Goal: Task Accomplishment & Management: Use online tool/utility

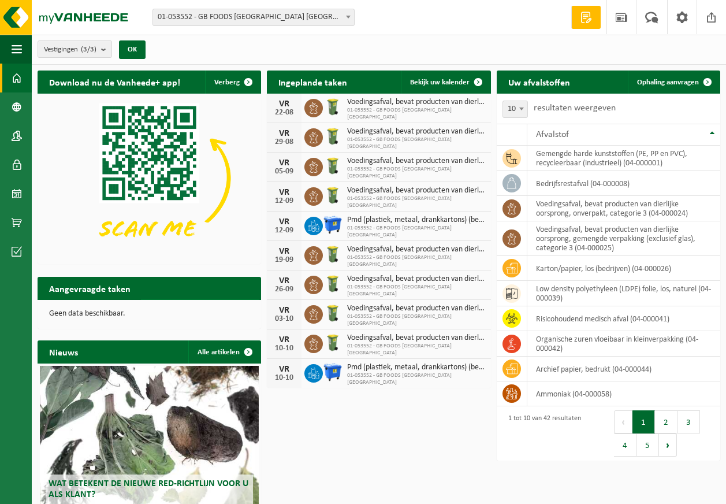
click at [252, 299] on span at bounding box center [248, 310] width 23 height 23
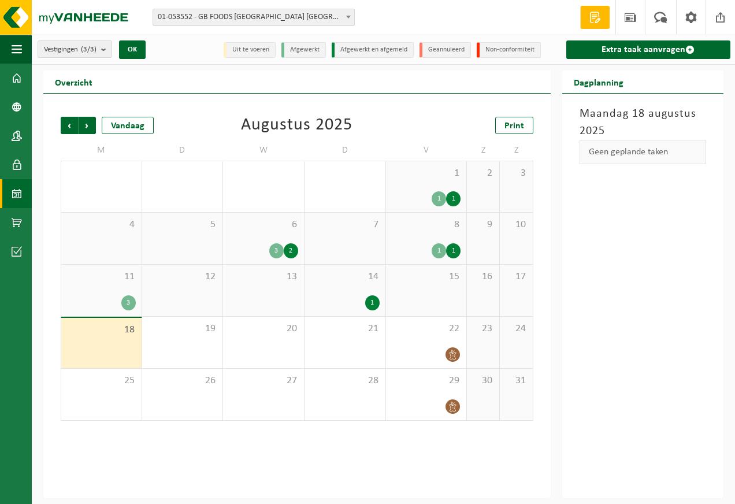
click at [122, 301] on div "3" at bounding box center [128, 302] width 14 height 15
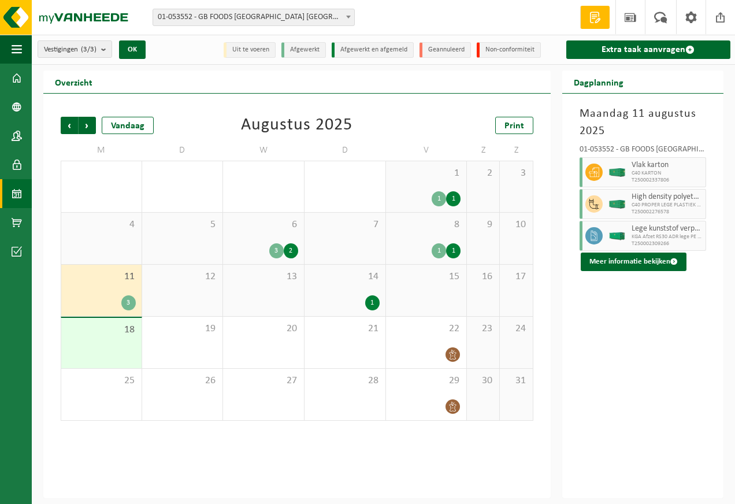
click at [367, 304] on div "1" at bounding box center [372, 302] width 14 height 15
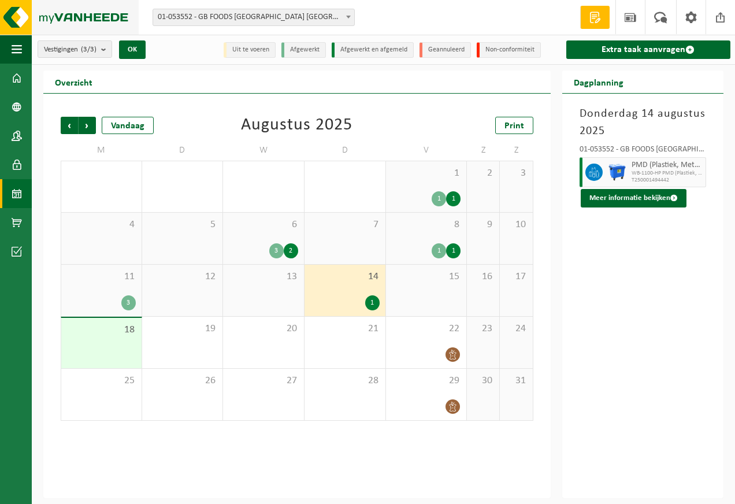
click at [66, 12] on img at bounding box center [69, 17] width 139 height 35
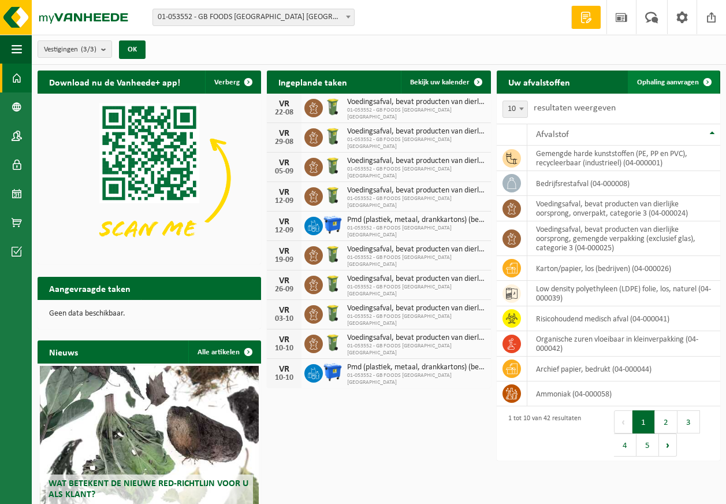
click at [694, 85] on span "Ophaling aanvragen" at bounding box center [668, 83] width 62 height 8
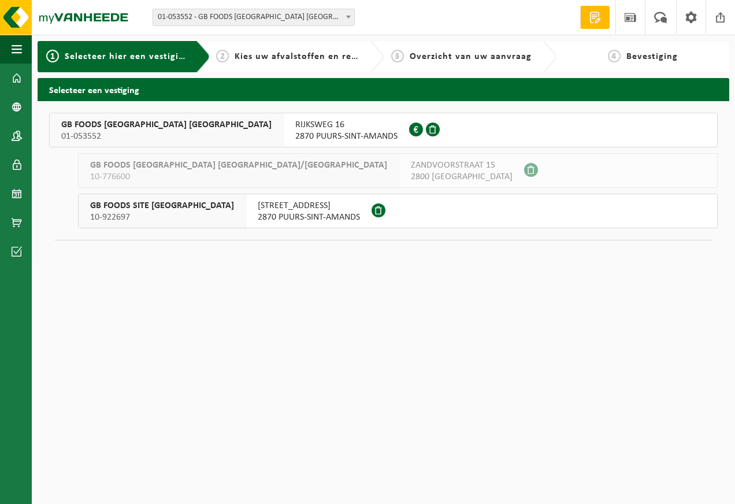
click at [284, 134] on div "RIJKSWEG 16 2870 PUURS-SINT-AMANDS 0458.358.850" at bounding box center [346, 129] width 125 height 33
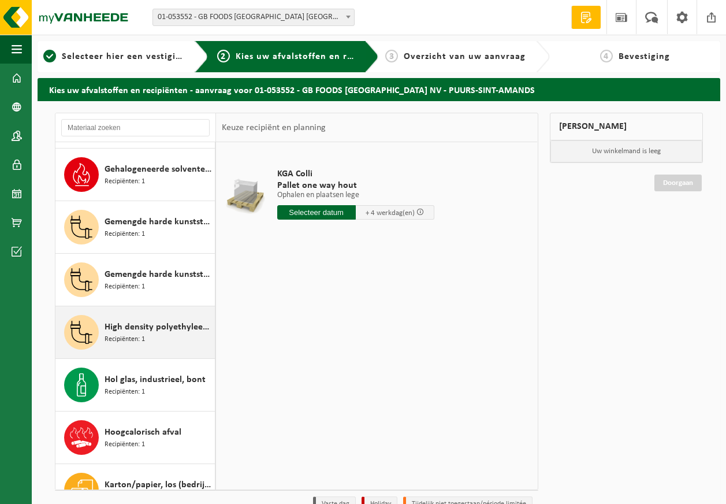
scroll to position [462, 0]
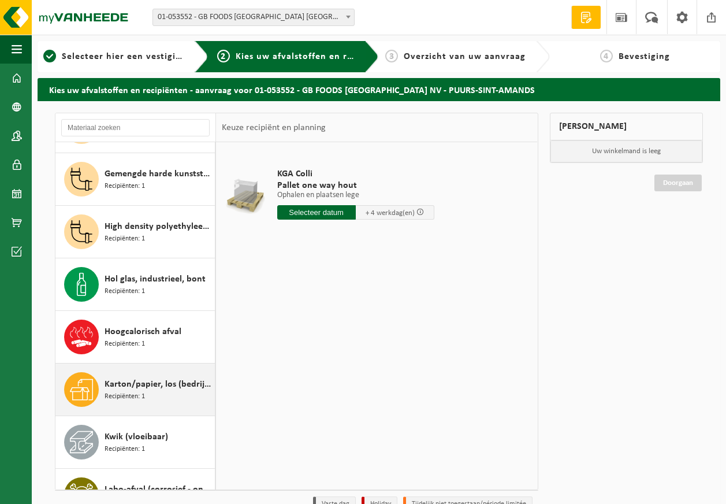
click at [150, 398] on div "Karton/papier, los (bedrijven) Recipiënten: 1" at bounding box center [158, 389] width 107 height 35
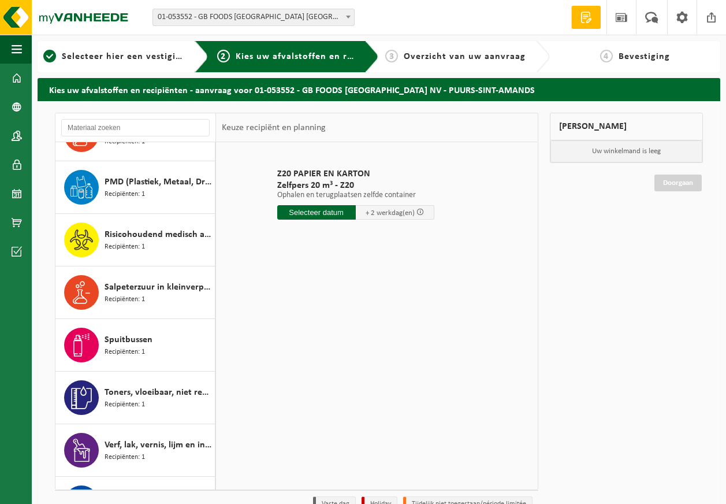
scroll to position [1492, 0]
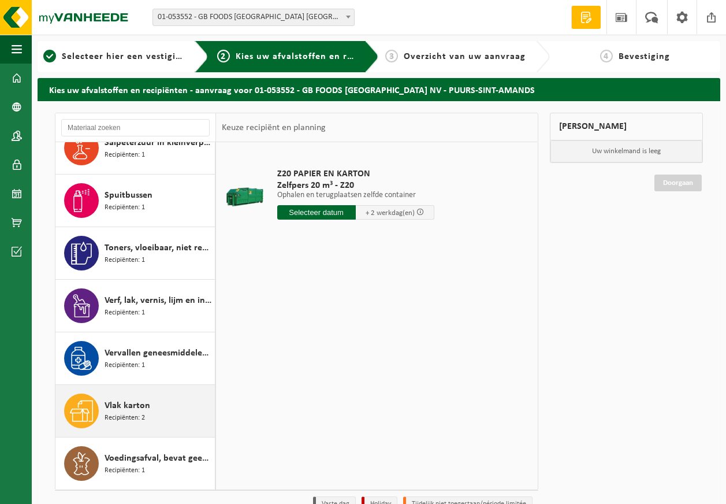
click at [155, 418] on div "Vlak karton Recipiënten: 2" at bounding box center [158, 410] width 107 height 35
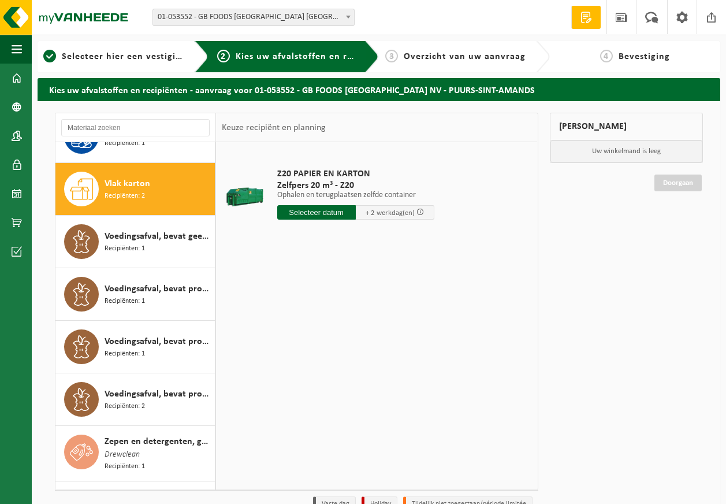
scroll to position [1734, 0]
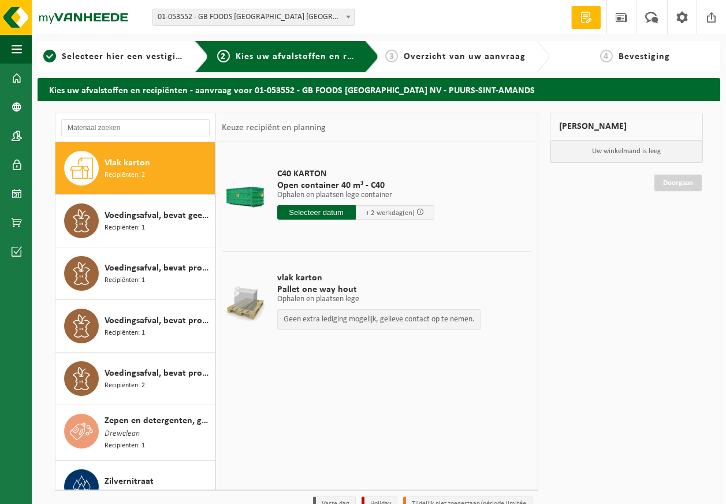
click at [334, 210] on input "text" at bounding box center [316, 212] width 79 height 14
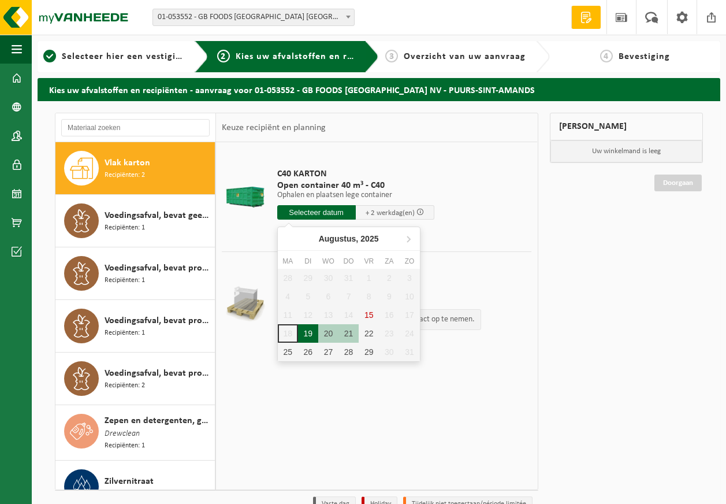
click at [303, 332] on div "19" at bounding box center [308, 333] width 20 height 18
type input "Van 2025-08-19"
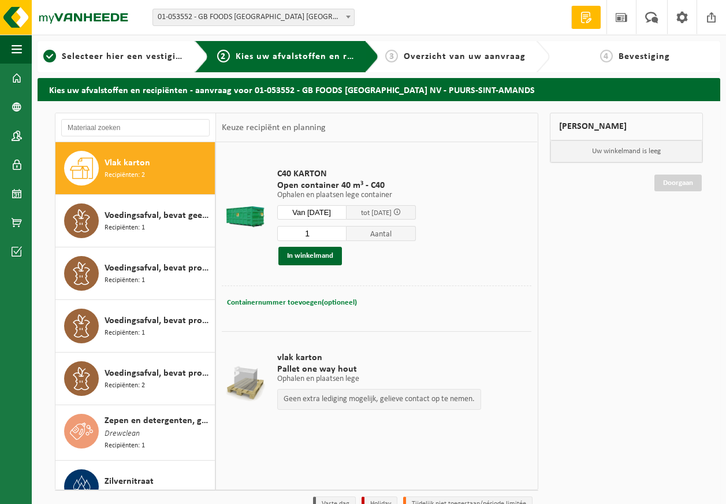
click at [323, 299] on span "Containernummer toevoegen(optioneel)" at bounding box center [292, 303] width 130 height 8
type input "C40-005"
click at [315, 255] on button "In winkelmand" at bounding box center [310, 256] width 64 height 18
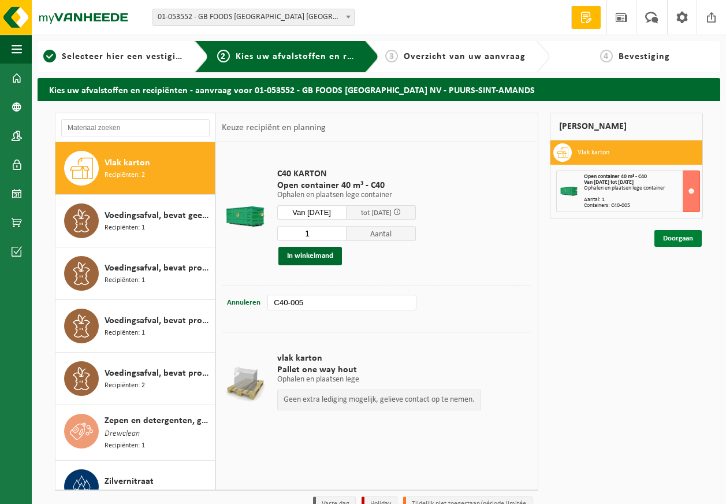
click at [669, 239] on link "Doorgaan" at bounding box center [677, 238] width 47 height 17
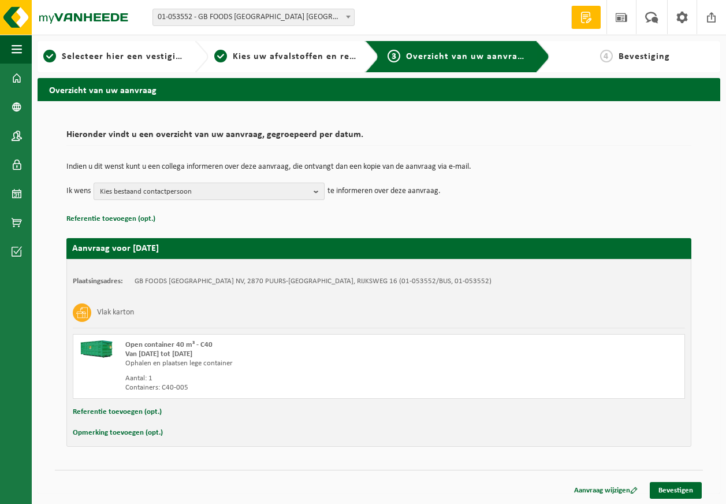
click at [114, 186] on span "Kies bestaand contactpersoon" at bounding box center [204, 191] width 209 height 17
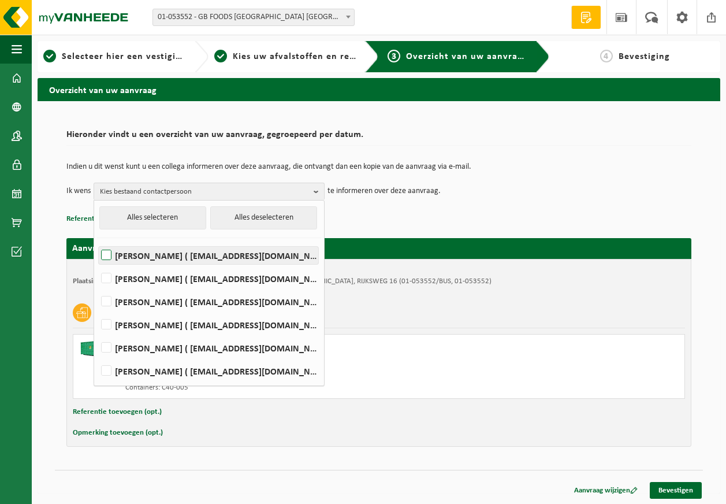
click at [131, 260] on label "Devy De Keersmaeker ( devy_dekeersmaeker@thegbfoods.com )" at bounding box center [208, 255] width 219 height 17
click at [97, 241] on input "Devy De Keersmaeker ( devy_dekeersmaeker@thegbfoods.com )" at bounding box center [96, 240] width 1 height 1
checkbox input "true"
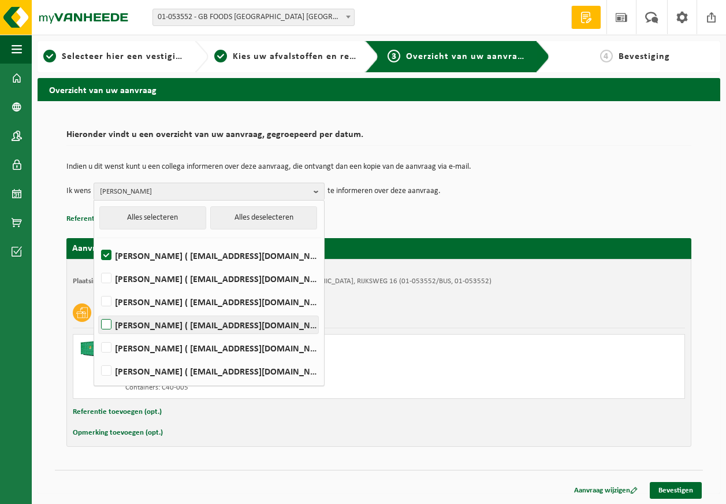
click at [126, 325] on label "Andre Reyniers ( andre_reyniers@thegbfoods.com )" at bounding box center [208, 324] width 219 height 17
click at [97, 310] on input "Andre Reyniers ( andre_reyniers@thegbfoods.com )" at bounding box center [96, 310] width 1 height 1
checkbox input "true"
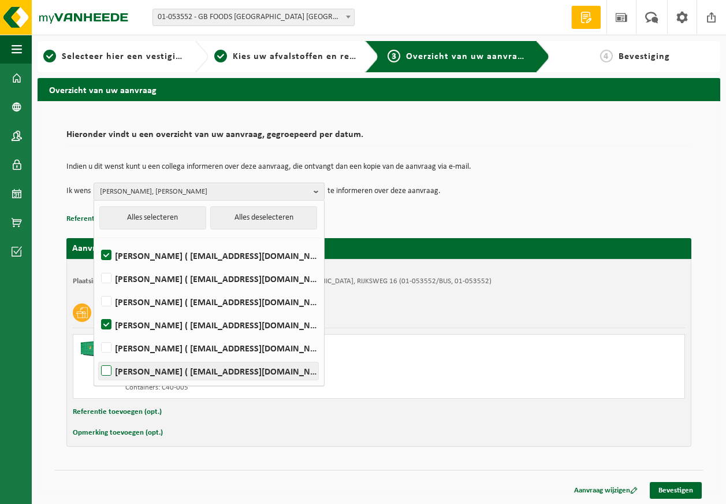
click at [128, 371] on label "Said Tizi ( said_tizi@thegbfoods.com )" at bounding box center [208, 370] width 219 height 17
click at [97, 356] on input "Said Tizi ( said_tizi@thegbfoods.com )" at bounding box center [96, 356] width 1 height 1
click at [551, 155] on div "Indien u dit wenst kunt u een collega informeren over deze aanvraag, die ontvan…" at bounding box center [378, 181] width 625 height 60
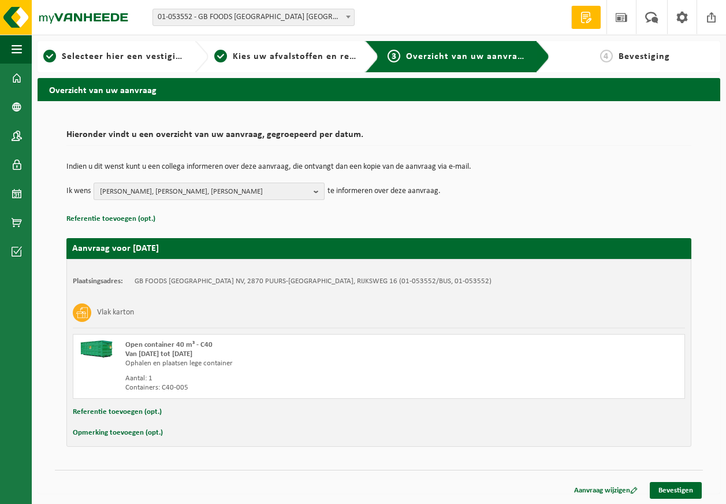
click at [314, 199] on b "button" at bounding box center [319, 191] width 10 height 16
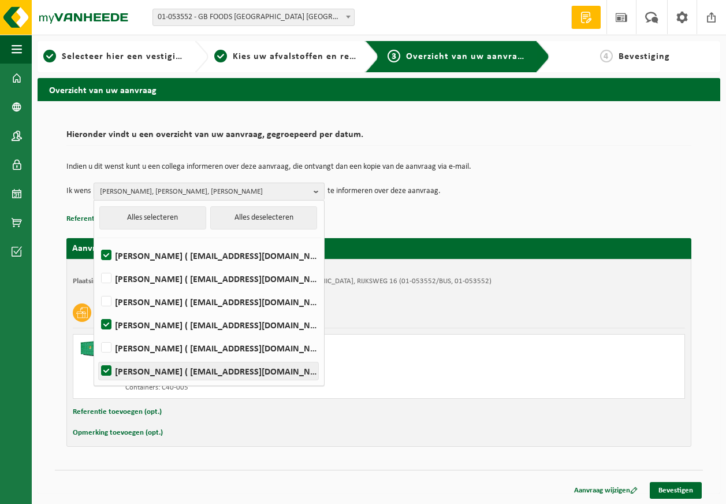
click at [113, 371] on label "Said Tizi ( said_tizi@thegbfoods.com )" at bounding box center [208, 370] width 219 height 17
click at [97, 356] on input "Said Tizi ( said_tizi@thegbfoods.com )" at bounding box center [96, 356] width 1 height 1
checkbox input "false"
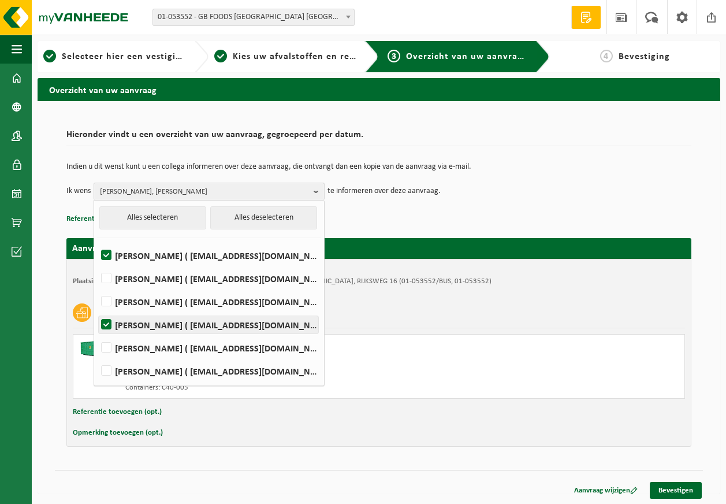
click at [132, 327] on label "Andre Reyniers ( andre_reyniers@thegbfoods.com )" at bounding box center [208, 324] width 219 height 17
click at [97, 310] on input "Andre Reyniers ( andre_reyniers@thegbfoods.com )" at bounding box center [96, 310] width 1 height 1
checkbox input "false"
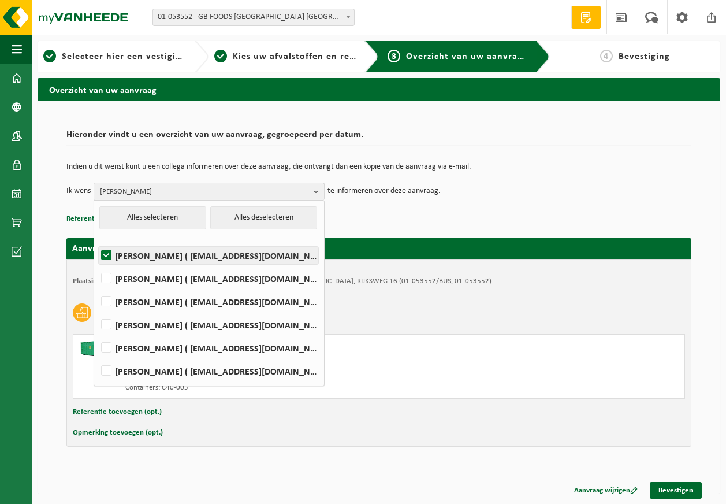
click at [139, 256] on label "Devy De Keersmaeker ( devy_dekeersmaeker@thegbfoods.com )" at bounding box center [208, 255] width 219 height 17
click at [97, 241] on input "Devy De Keersmaeker ( devy_dekeersmaeker@thegbfoods.com )" at bounding box center [96, 240] width 1 height 1
checkbox input "false"
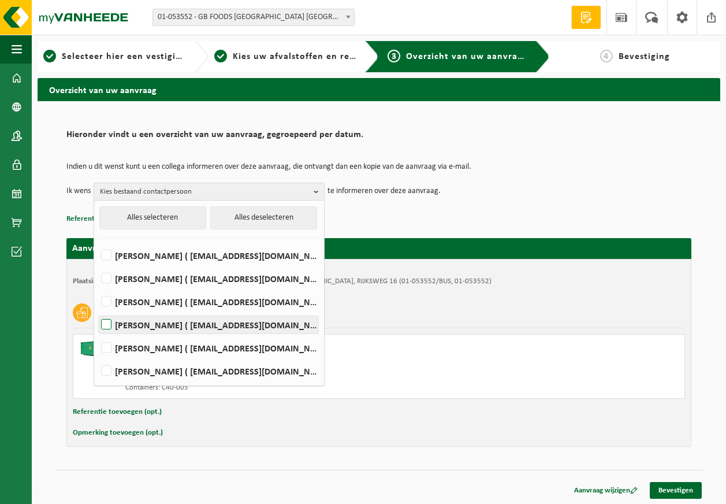
click at [137, 327] on label "Andre Reyniers ( andre_reyniers@thegbfoods.com )" at bounding box center [208, 324] width 219 height 17
click at [97, 310] on input "Andre Reyniers ( andre_reyniers@thegbfoods.com )" at bounding box center [96, 310] width 1 height 1
checkbox input "true"
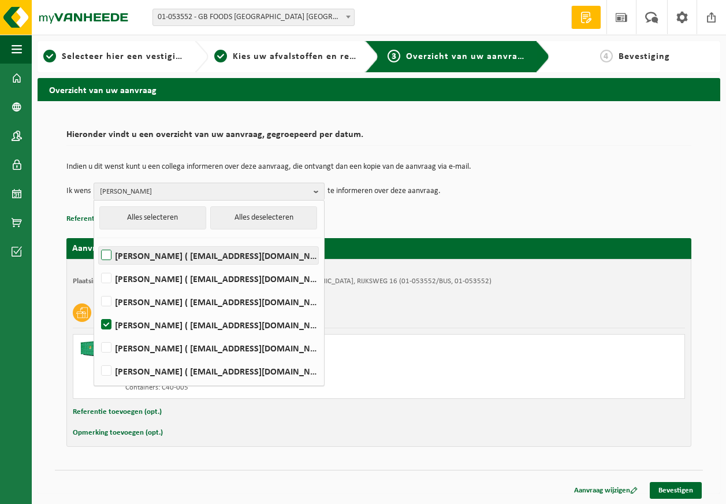
click at [164, 256] on label "Devy De Keersmaeker ( devy_dekeersmaeker@thegbfoods.com )" at bounding box center [208, 255] width 219 height 17
click at [97, 241] on input "Devy De Keersmaeker ( devy_dekeersmaeker@thegbfoods.com )" at bounding box center [96, 240] width 1 height 1
checkbox input "true"
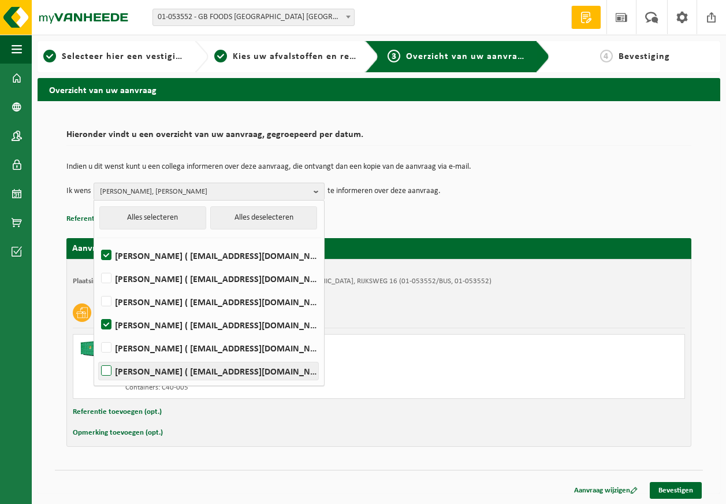
click at [159, 370] on label "Said Tizi ( said_tizi@thegbfoods.com )" at bounding box center [208, 370] width 219 height 17
click at [97, 356] on input "Said Tizi ( said_tizi@thegbfoods.com )" at bounding box center [96, 356] width 1 height 1
checkbox input "true"
click at [573, 191] on td "Ik wens Devy De Keersmaeker, Andre Reyniers, Said Tizi Alles selecteren Alles d…" at bounding box center [378, 191] width 625 height 17
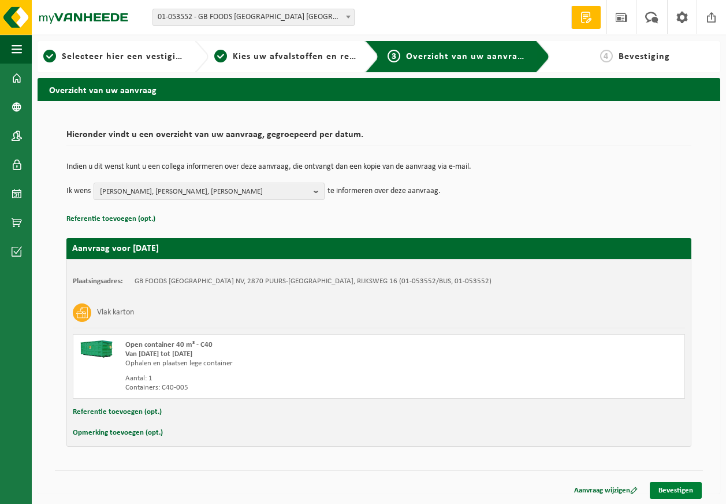
click at [671, 492] on link "Bevestigen" at bounding box center [676, 490] width 52 height 17
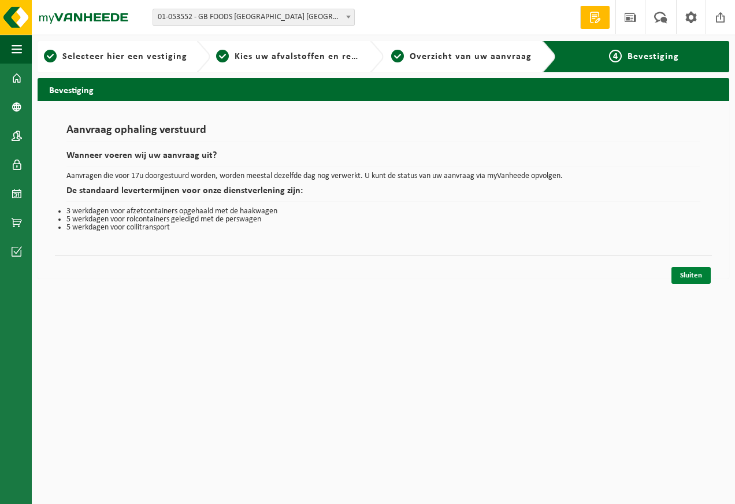
click at [689, 277] on link "Sluiten" at bounding box center [690, 275] width 39 height 17
